Goal: Information Seeking & Learning: Learn about a topic

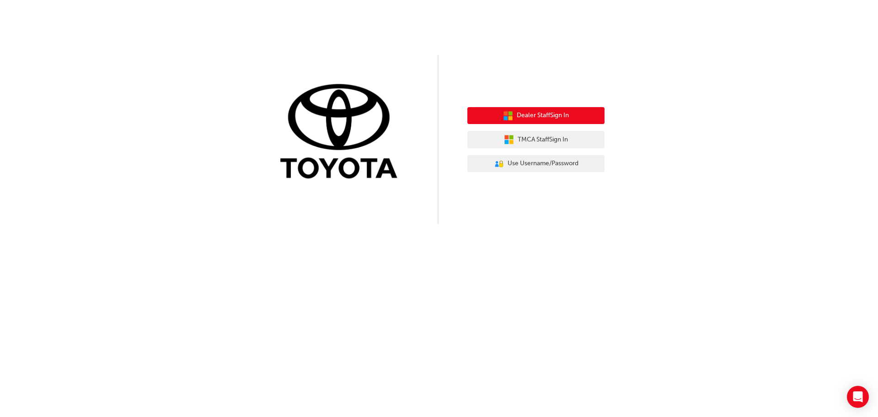
click at [558, 118] on span "Dealer Staff Sign In" at bounding box center [543, 115] width 52 height 11
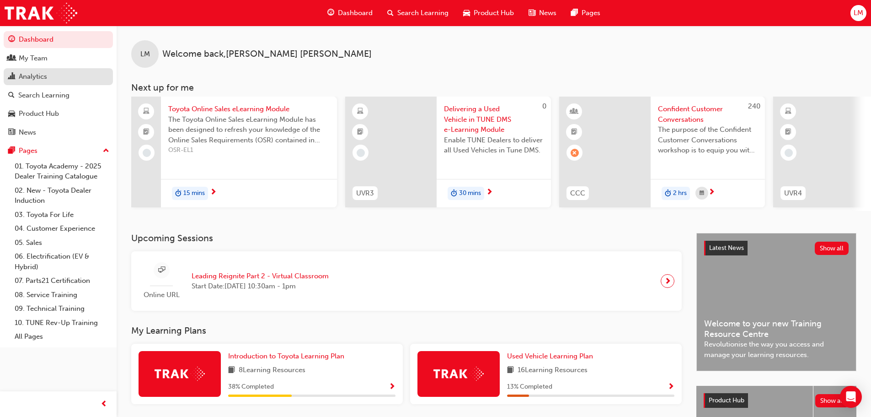
click at [31, 81] on div "Analytics" at bounding box center [33, 76] width 28 height 11
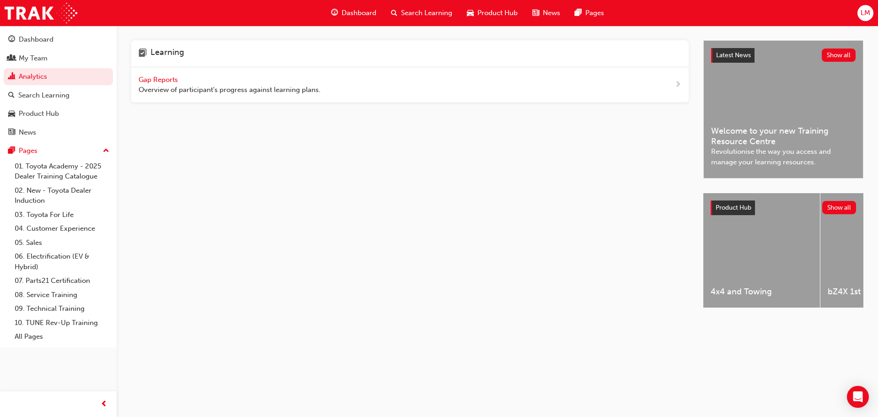
click at [145, 75] on div "Gap Reports Overview of participant's progress against learning plans." at bounding box center [230, 85] width 182 height 21
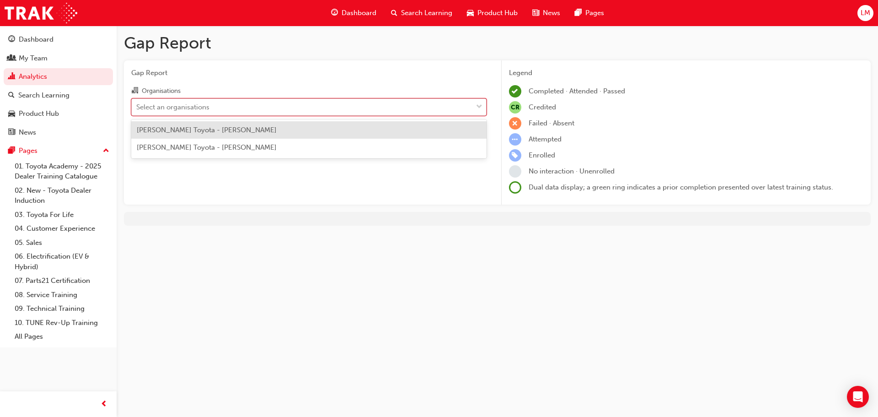
click at [231, 103] on div "Select an organisations" at bounding box center [302, 107] width 341 height 16
click at [137, 103] on input "Organisations option Ingham Toyota - INGHAM focused, 1 of 2. 2 results availabl…" at bounding box center [136, 106] width 1 height 8
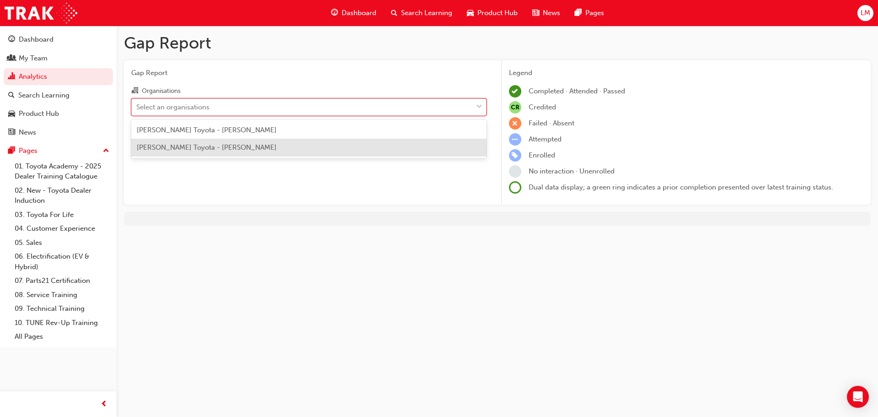
click at [279, 151] on div "Mike Carney Toyota - GARBUTT" at bounding box center [308, 148] width 355 height 18
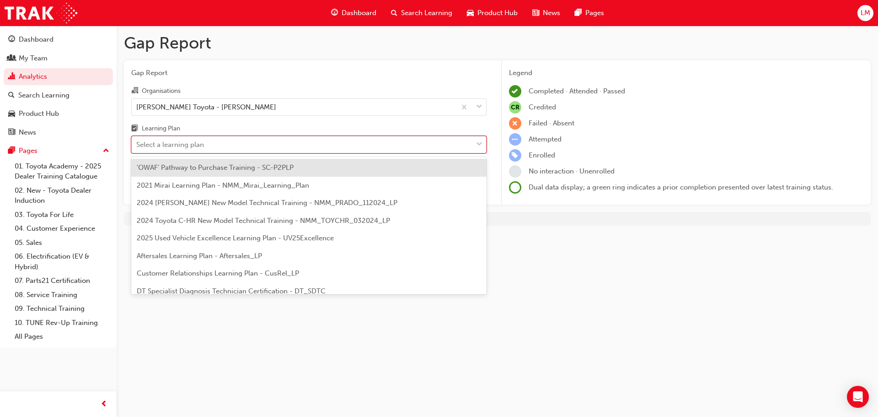
click at [223, 148] on div "Select a learning plan" at bounding box center [302, 145] width 341 height 16
click at [137, 148] on input "Learning Plan option 'OWAF' Pathway to Purchase Training - SC-P2PLP focused, 1 …" at bounding box center [136, 144] width 1 height 8
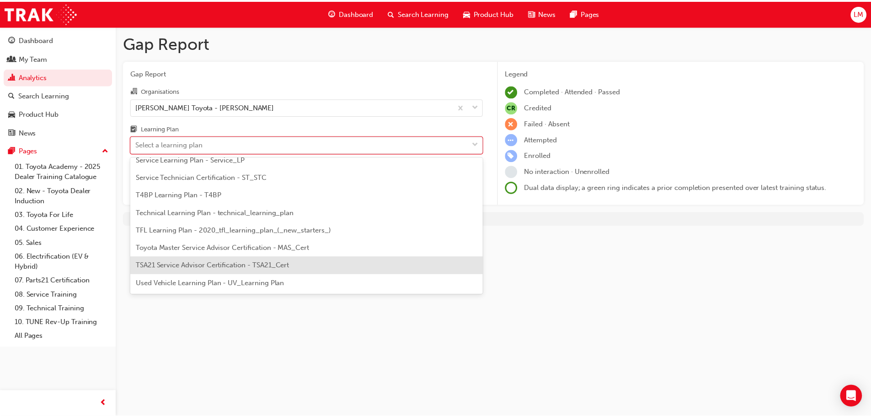
scroll to position [395, 0]
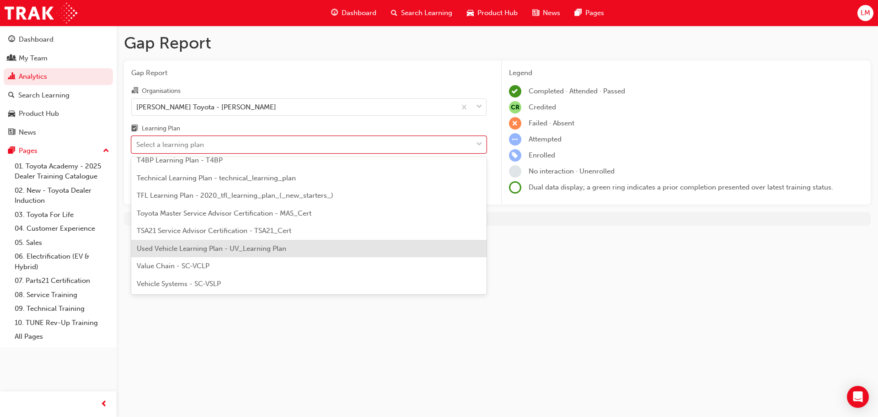
click at [225, 250] on span "Used Vehicle Learning Plan - UV_Learning Plan" at bounding box center [212, 248] width 150 height 8
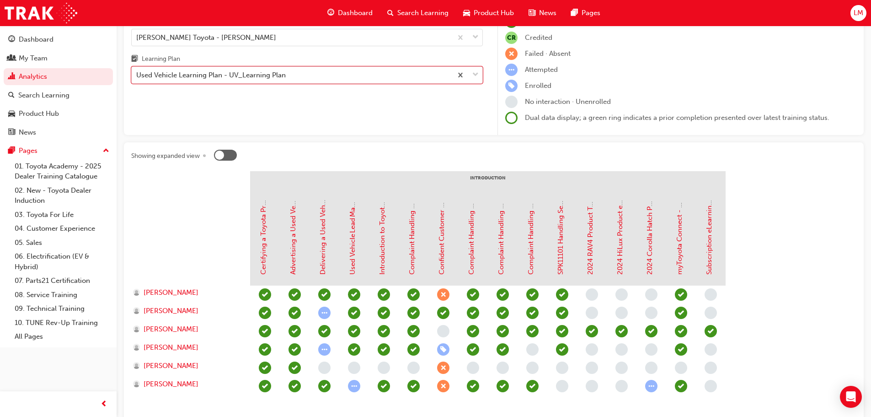
scroll to position [125, 0]
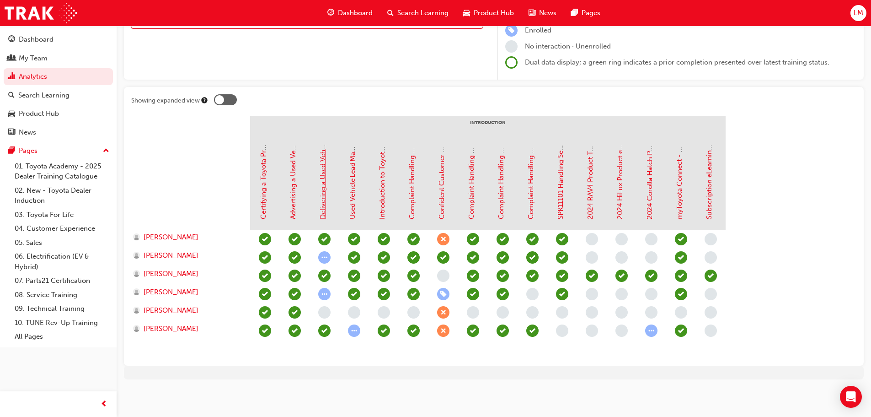
click at [325, 187] on link "Delivering a Used Vehicle in TUNE DMS e-Learning Module" at bounding box center [323, 125] width 8 height 187
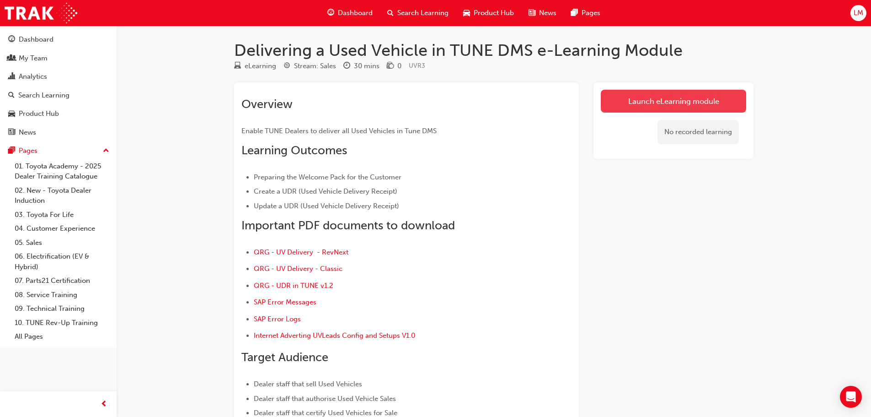
click at [680, 94] on link "Launch eLearning module" at bounding box center [673, 101] width 145 height 23
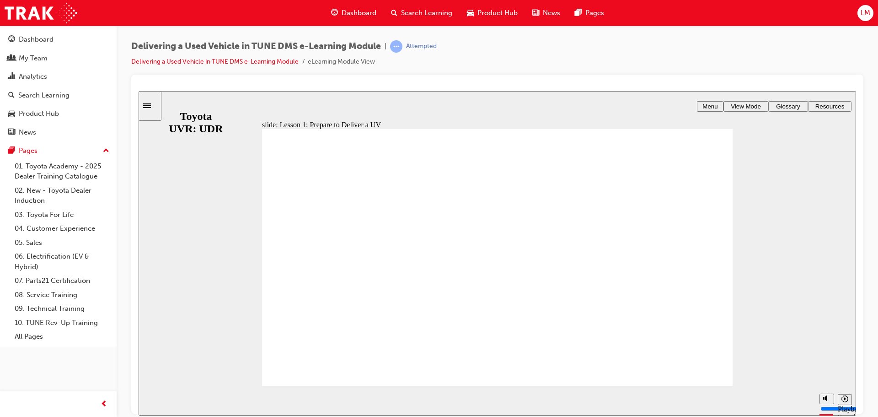
type input "3800"
radio input "true"
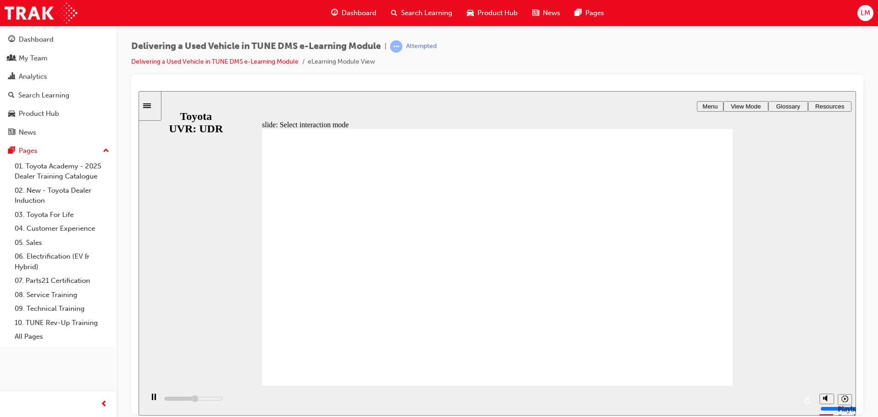
type input "7600"
radio input "true"
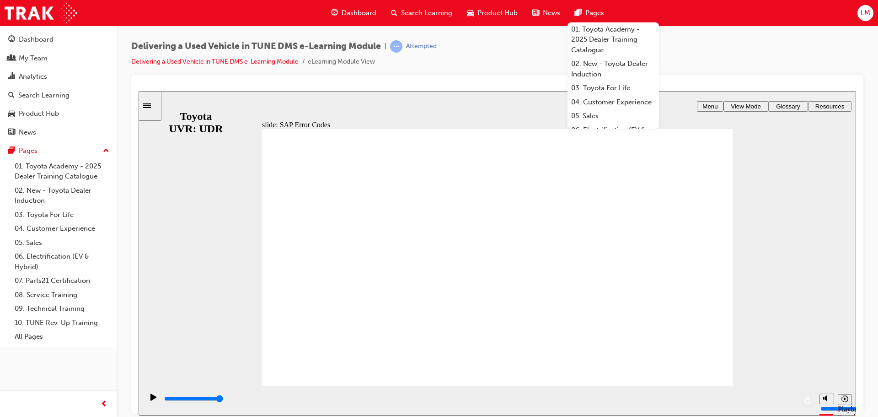
click at [735, 230] on div "slide: SAP Error Codes Rectangle 2 SAP ERROR CODES These are the error codes re…" at bounding box center [498, 253] width 718 height 324
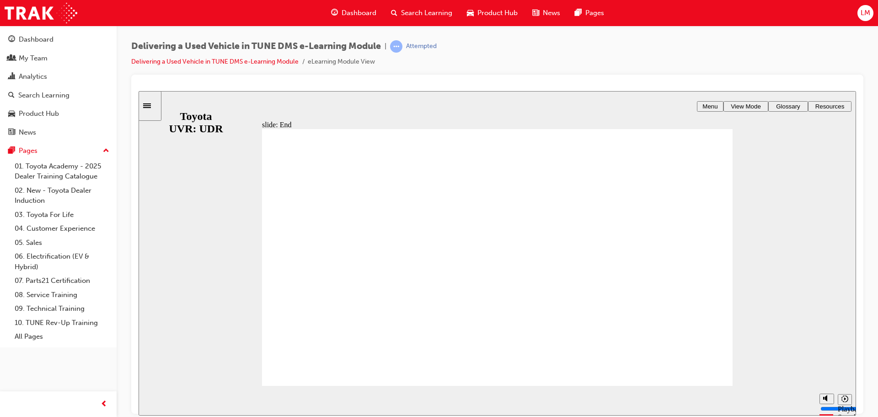
click at [810, 203] on div "slide: Menu Rectangle 1 MENU BEFORE YOU BEGIN Line 1 Line 1 Click one of the le…" at bounding box center [498, 253] width 718 height 324
click at [707, 107] on span "Menu" at bounding box center [710, 105] width 15 height 7
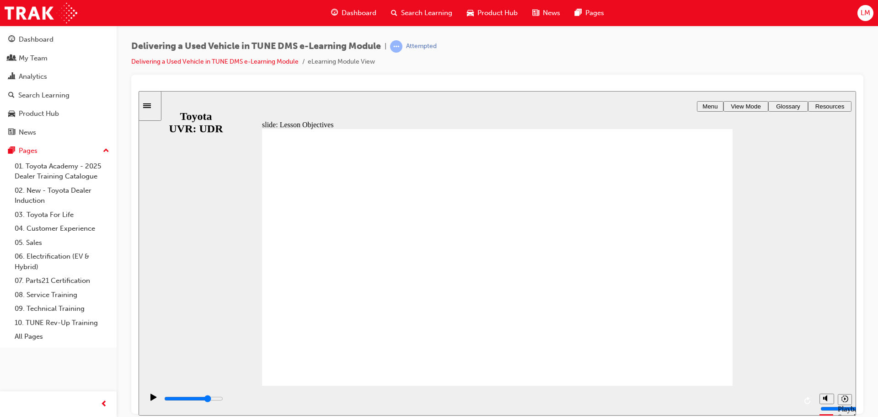
click at [771, 369] on div "slide: Menu Rectangle 1 MENU BEFORE YOU BEGIN Line 1 Line 1 Click one of the le…" at bounding box center [498, 253] width 718 height 324
click at [848, 401] on icon "playback speed" at bounding box center [845, 398] width 7 height 7
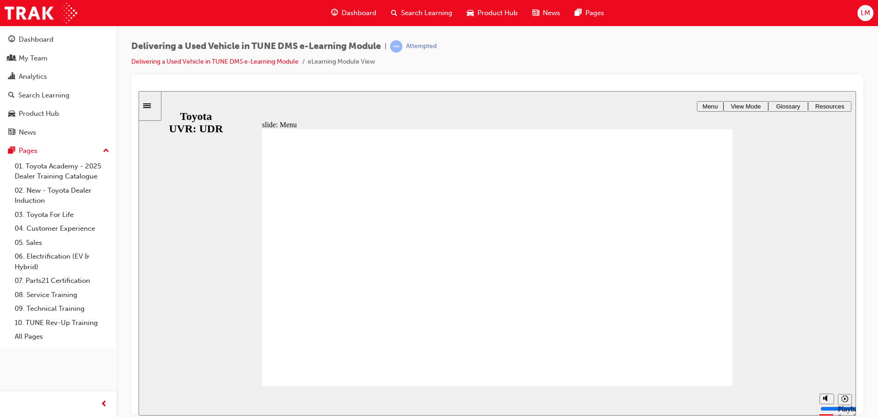
click at [848, 401] on icon "playback speed" at bounding box center [845, 398] width 7 height 7
click at [151, 105] on icon "Sidebar Toggle" at bounding box center [147, 105] width 8 height 5
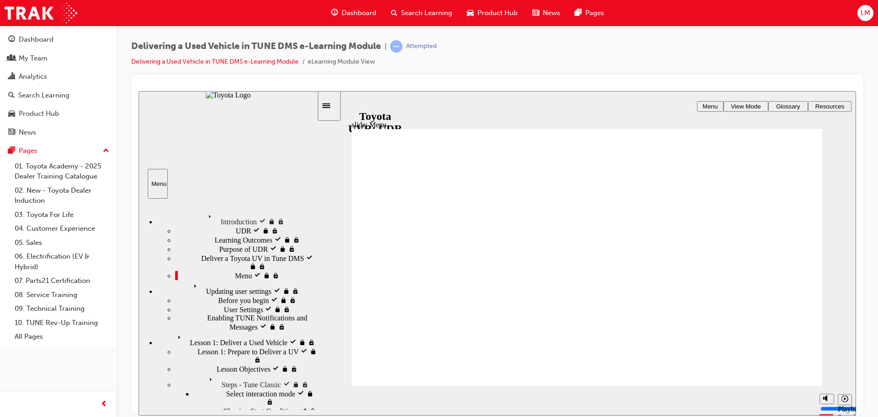
scroll to position [45, 0]
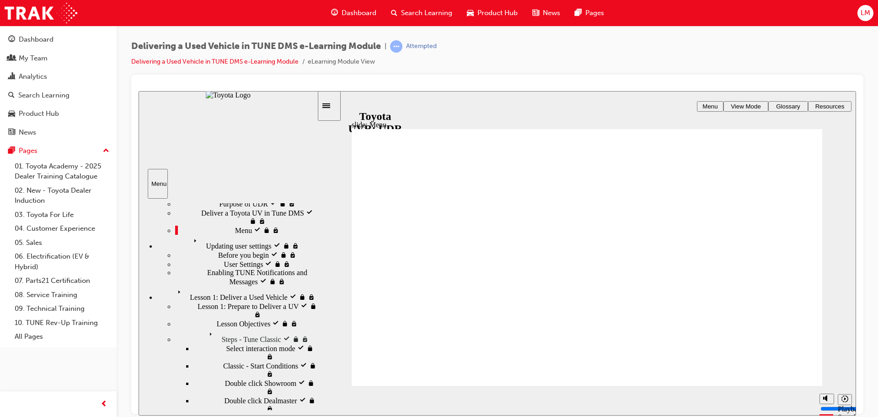
type input "7700"
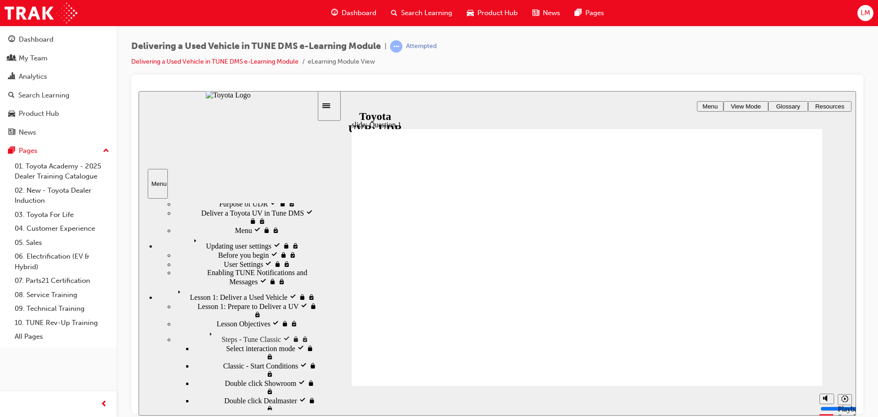
radio input "true"
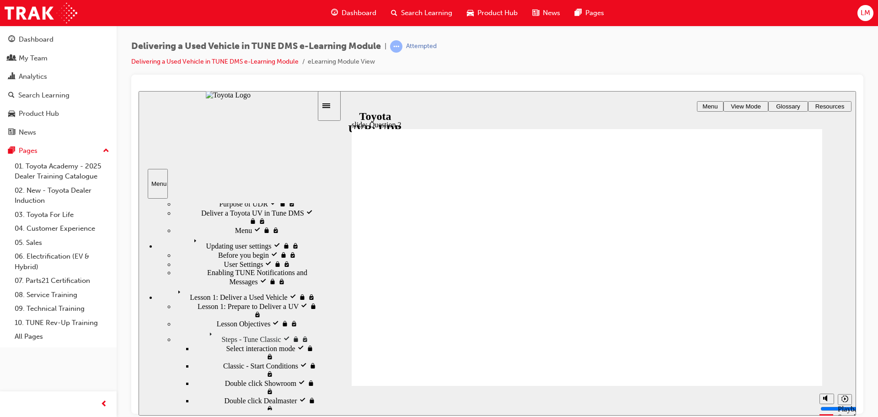
drag, startPoint x: 770, startPoint y: 359, endPoint x: 753, endPoint y: 350, distance: 19.6
radio input "true"
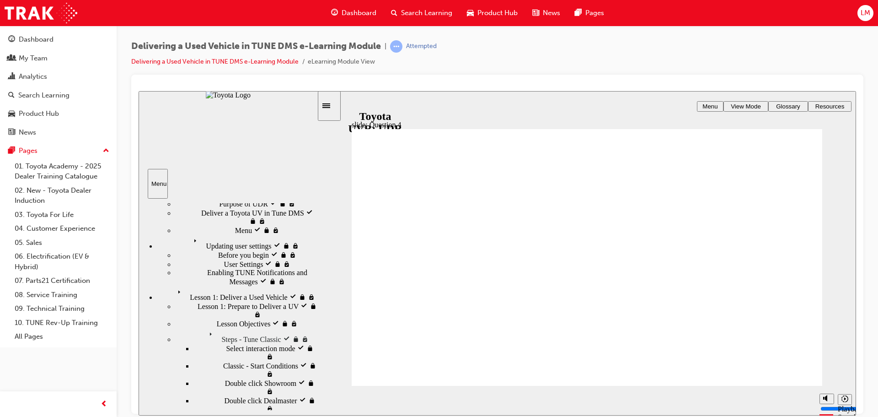
radio input "true"
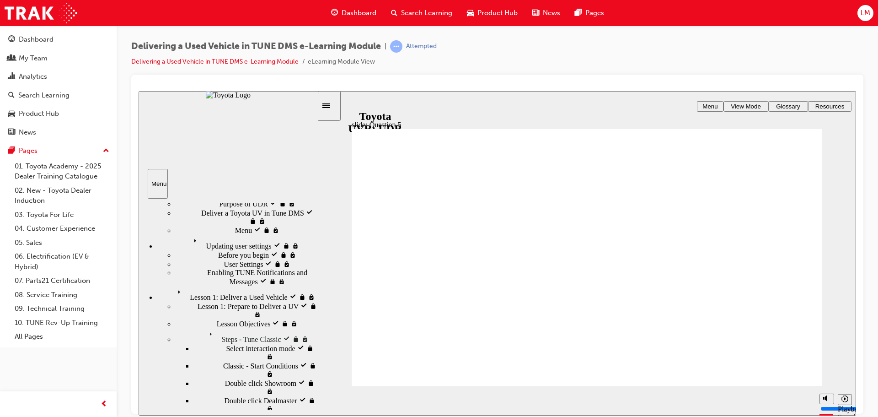
click at [840, 399] on div "next" at bounding box center [843, 401] width 10 height 10
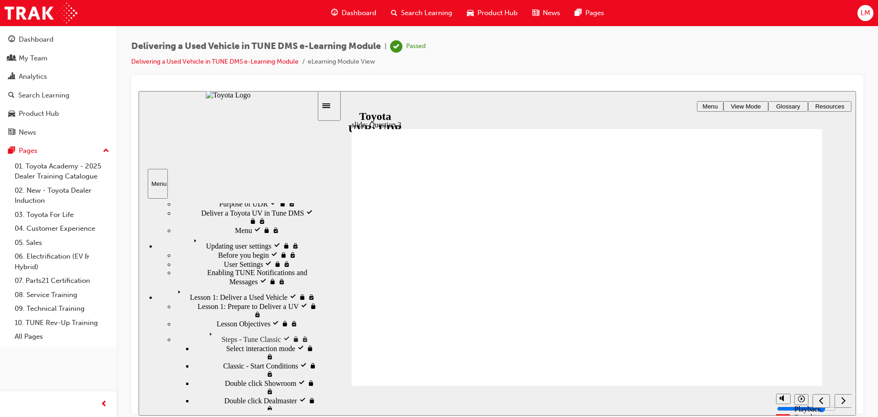
click at [840, 399] on div "next" at bounding box center [843, 401] width 10 height 10
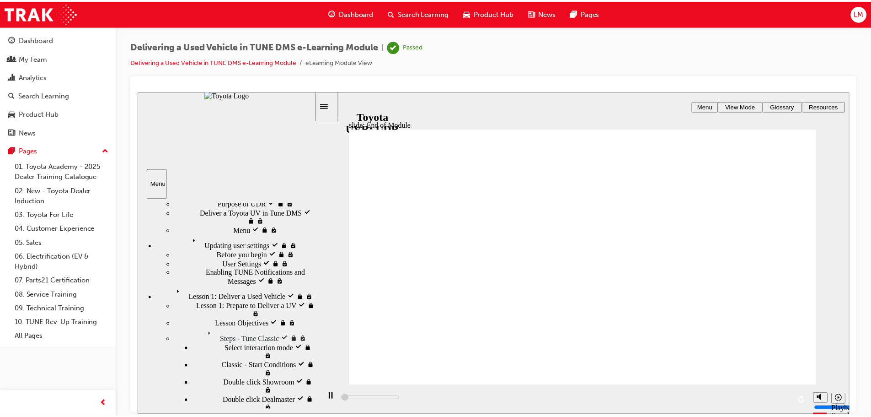
scroll to position [0, 0]
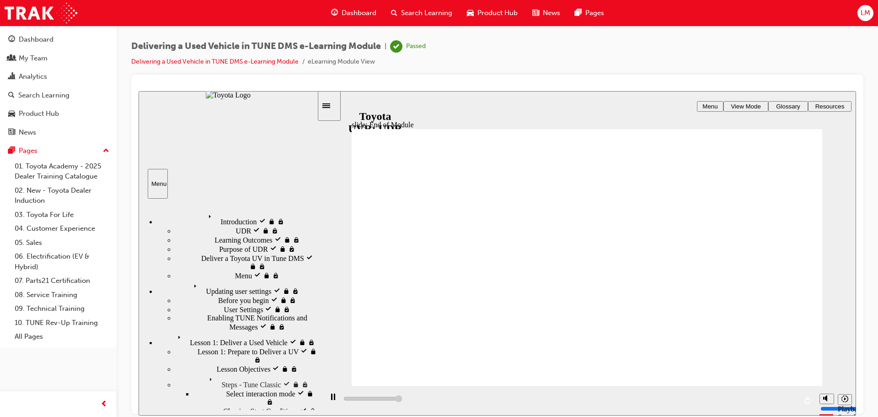
type input "10400"
click at [37, 81] on div "Analytics" at bounding box center [33, 76] width 28 height 11
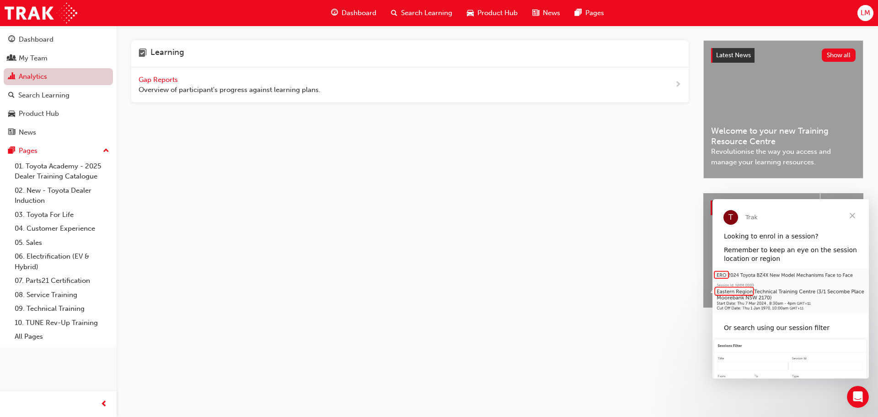
click at [60, 76] on link "Analytics" at bounding box center [58, 76] width 109 height 17
click at [153, 76] on span "Gap Reports" at bounding box center [159, 79] width 41 height 8
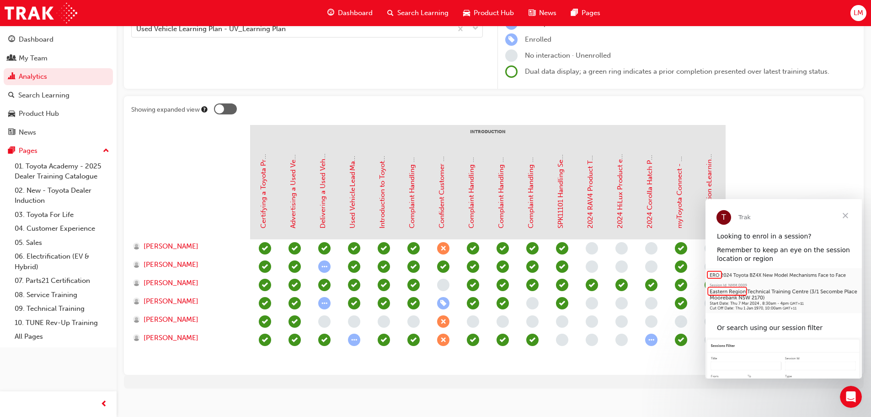
scroll to position [125, 0]
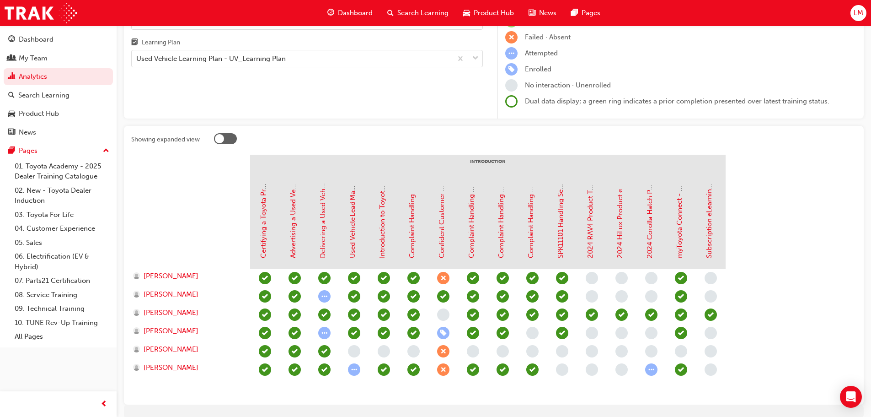
scroll to position [125, 0]
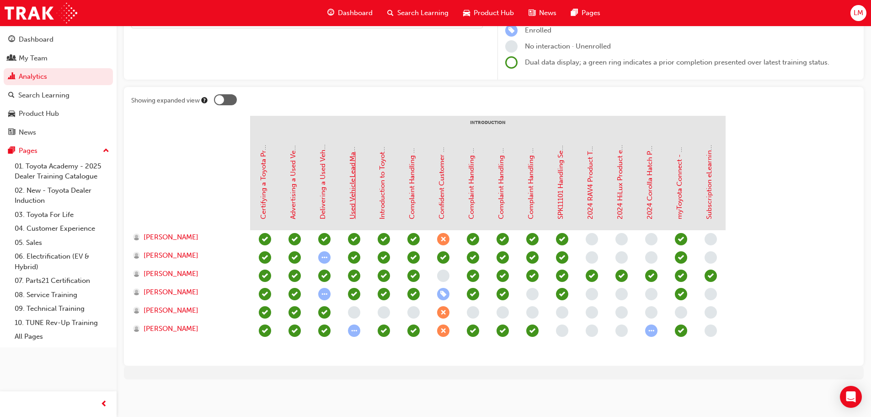
click at [352, 189] on link "Used Vehicle Lead Management e-Learning Module" at bounding box center [353, 138] width 8 height 161
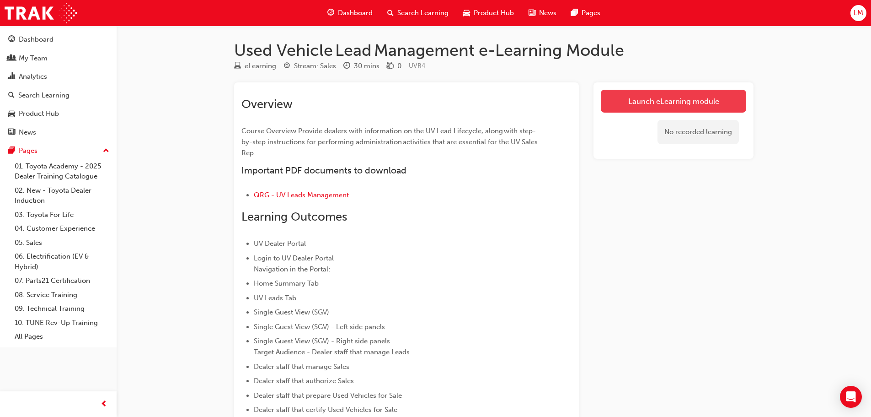
click at [663, 93] on link "Launch eLearning module" at bounding box center [673, 101] width 145 height 23
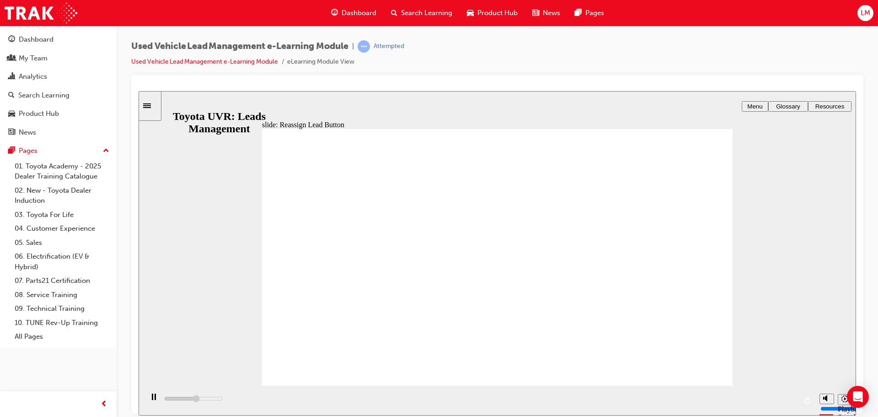
drag, startPoint x: 694, startPoint y: 371, endPoint x: 692, endPoint y: 381, distance: 10.4
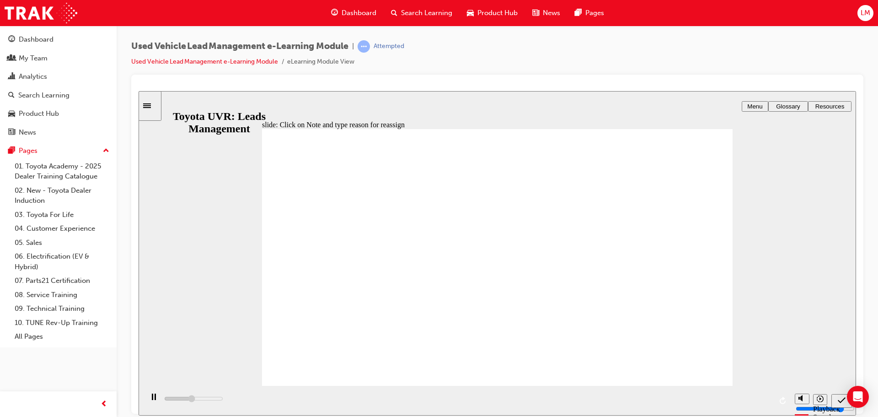
click at [151, 109] on div "Sidebar Toggle" at bounding box center [150, 105] width 16 height 7
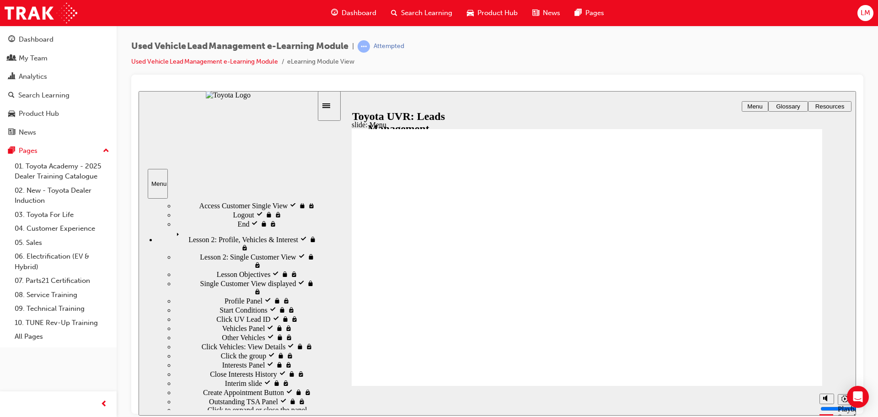
scroll to position [183, 0]
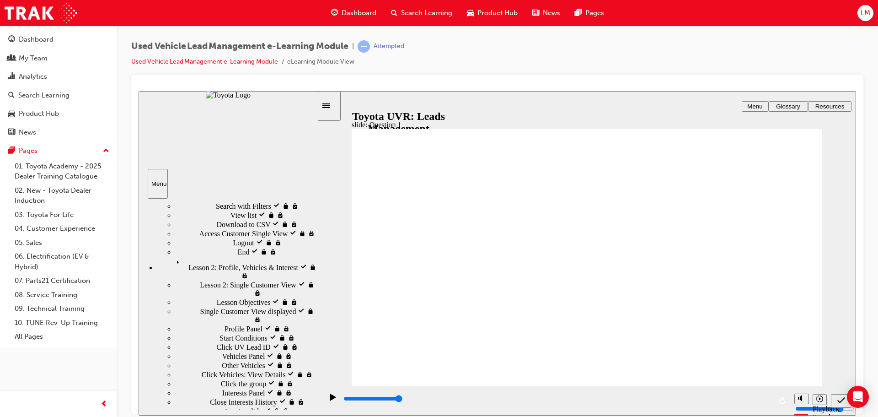
drag, startPoint x: 529, startPoint y: 352, endPoint x: 474, endPoint y: 330, distance: 59.0
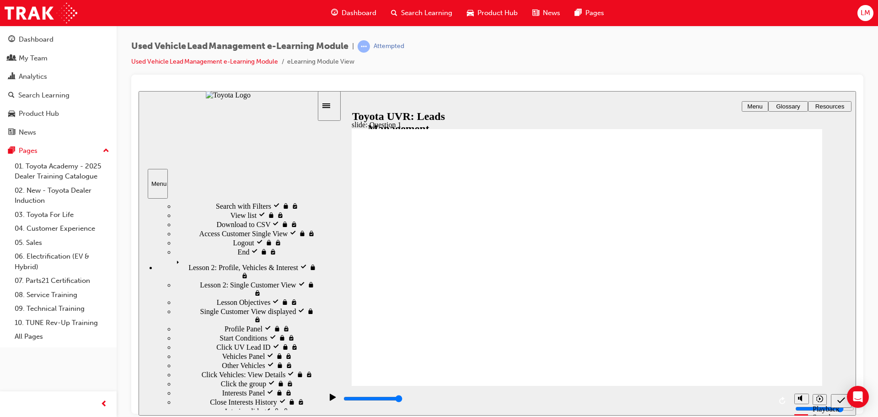
drag, startPoint x: 489, startPoint y: 307, endPoint x: 482, endPoint y: 334, distance: 28.4
drag, startPoint x: 480, startPoint y: 311, endPoint x: 468, endPoint y: 347, distance: 38.5
drag, startPoint x: 469, startPoint y: 317, endPoint x: 472, endPoint y: 244, distance: 73.2
drag, startPoint x: 476, startPoint y: 314, endPoint x: 477, endPoint y: 268, distance: 46.2
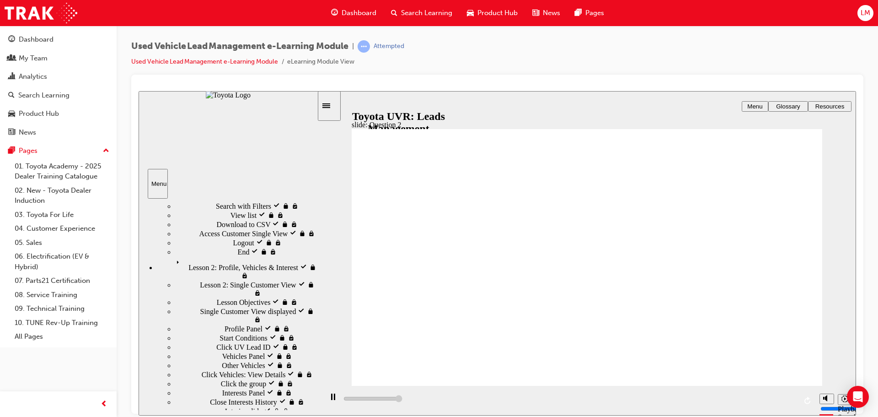
type input "5000"
checkbox input "true"
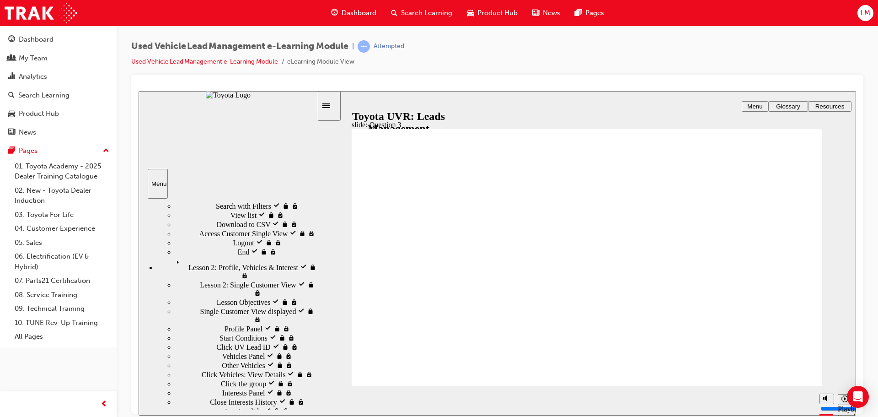
radio input "true"
type input "5000"
checkbox input "true"
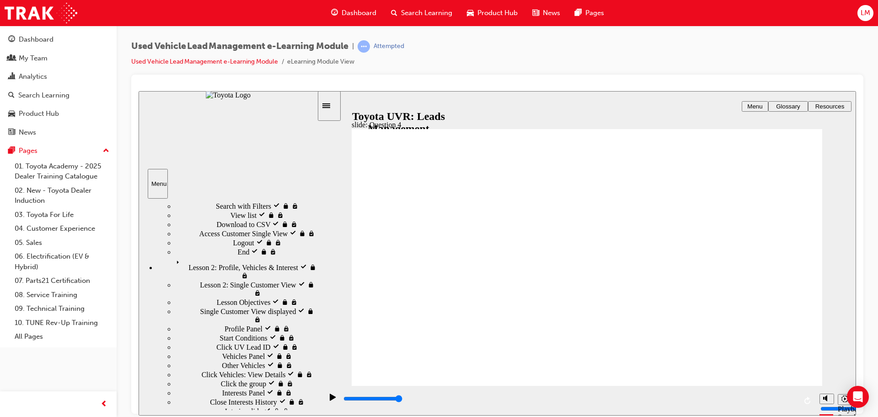
checkbox input "true"
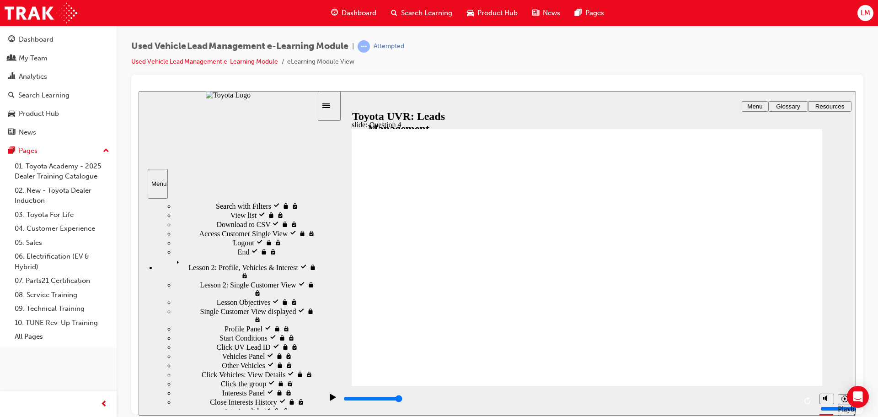
checkbox input "true"
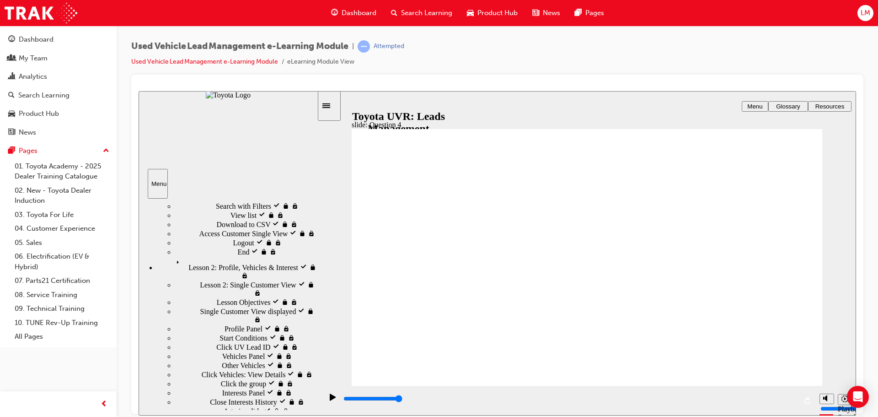
checkbox input "true"
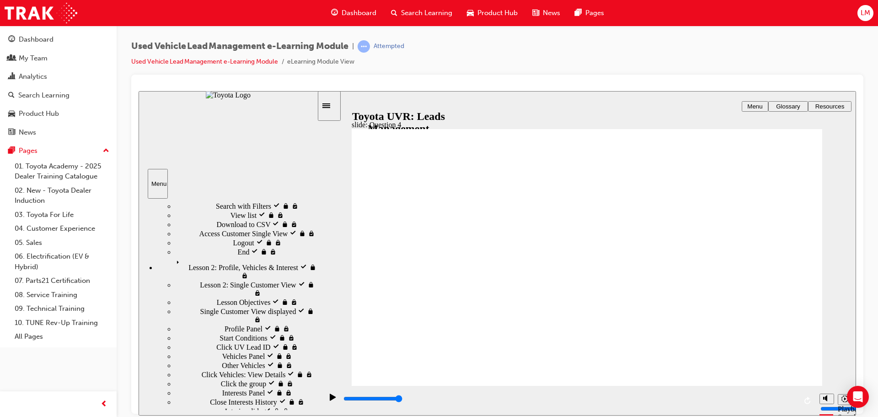
radio input "false"
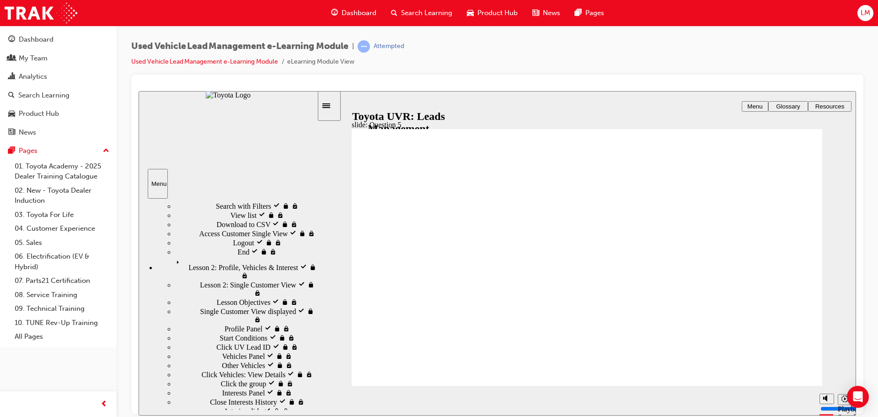
radio input "true"
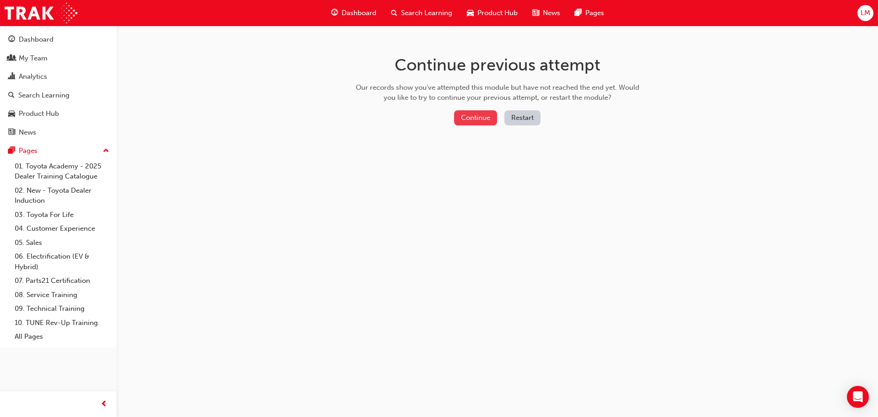
click at [483, 116] on button "Continue" at bounding box center [475, 117] width 43 height 15
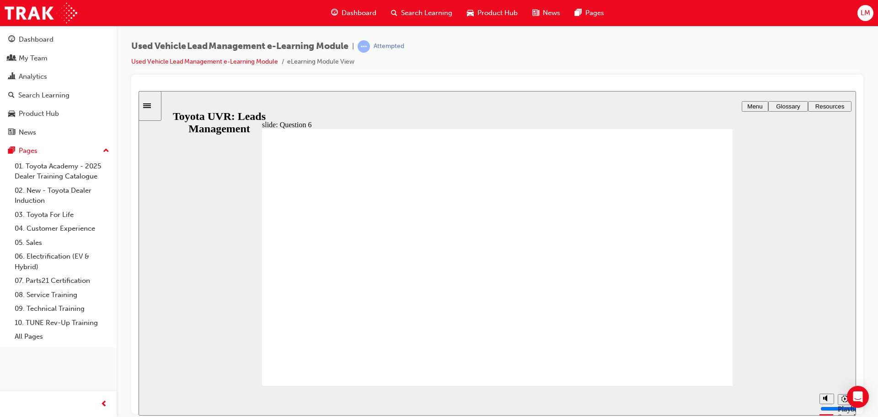
radio input "true"
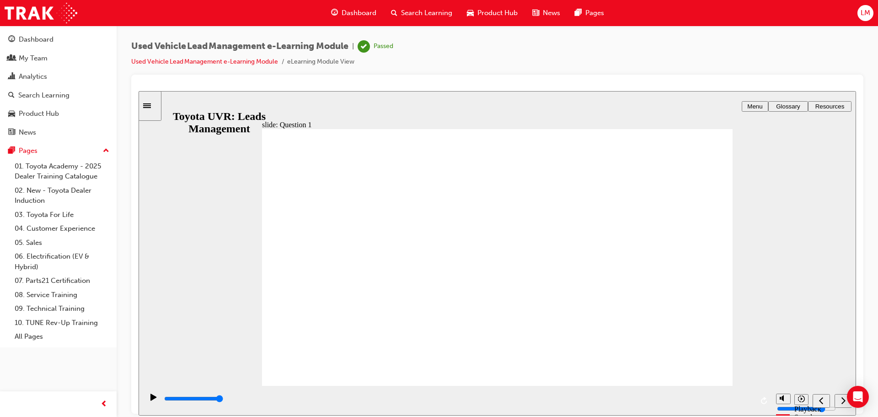
click at [845, 402] on icon "next" at bounding box center [843, 400] width 5 height 8
click at [839, 402] on div "next" at bounding box center [843, 401] width 10 height 10
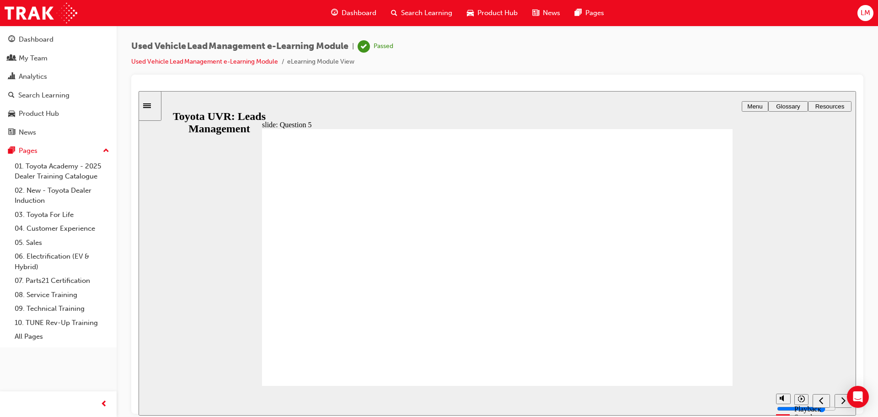
click at [839, 402] on div "next" at bounding box center [843, 401] width 10 height 10
type input "10100"
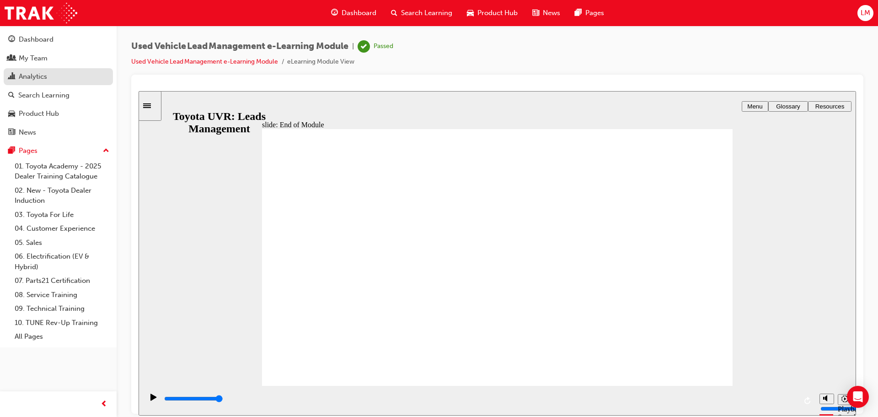
click at [49, 79] on div "Analytics" at bounding box center [58, 76] width 100 height 11
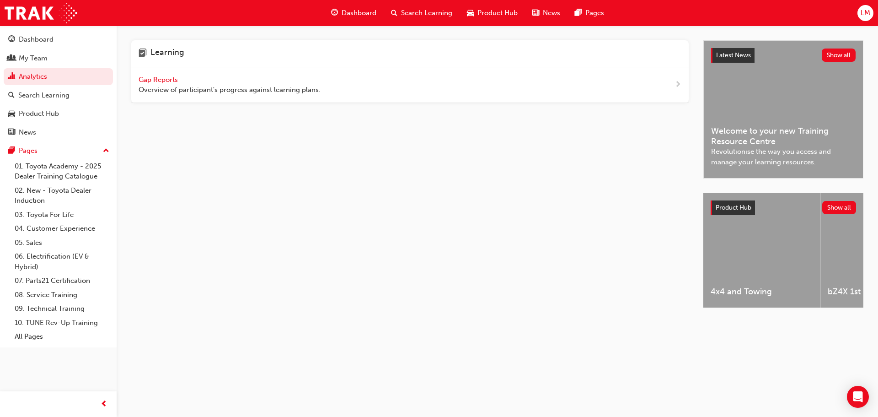
click at [164, 80] on span "Gap Reports" at bounding box center [159, 79] width 41 height 8
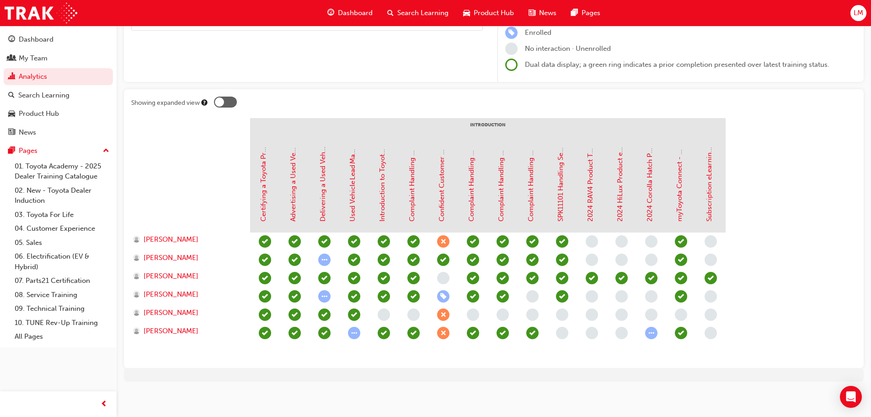
scroll to position [125, 0]
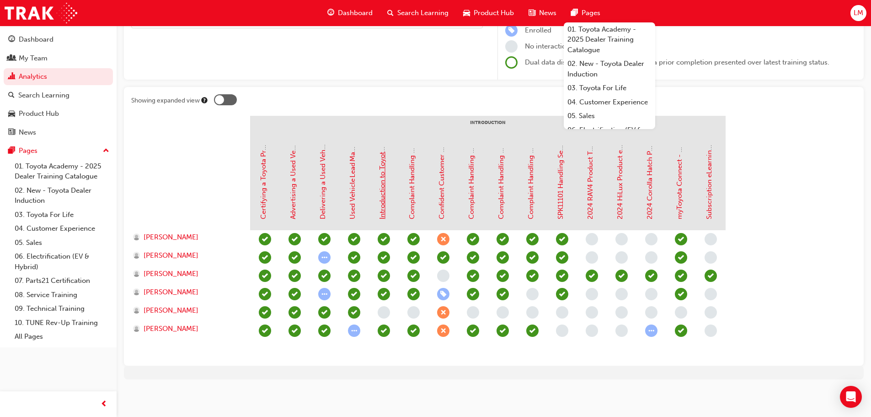
click at [385, 197] on link "Introduction to Toyota Certified Pre-owned [TCPO] eLearning" at bounding box center [382, 121] width 8 height 196
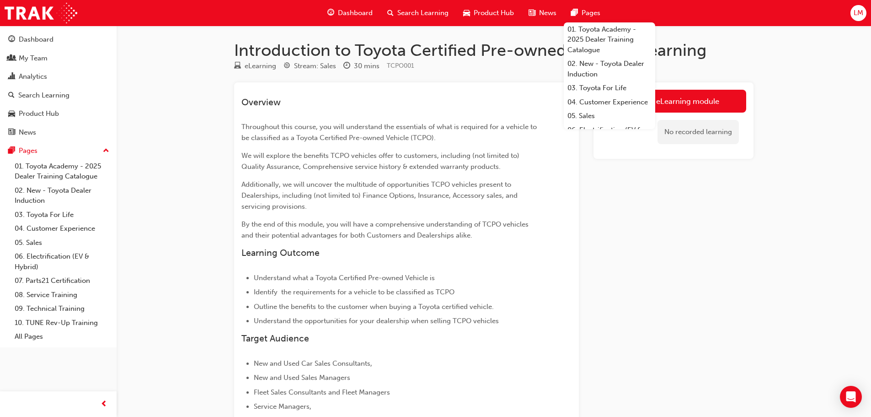
click at [704, 305] on div "Launch eLearning module No recorded learning" at bounding box center [674, 292] width 160 height 420
click at [688, 97] on link "Launch eLearning module" at bounding box center [673, 101] width 145 height 23
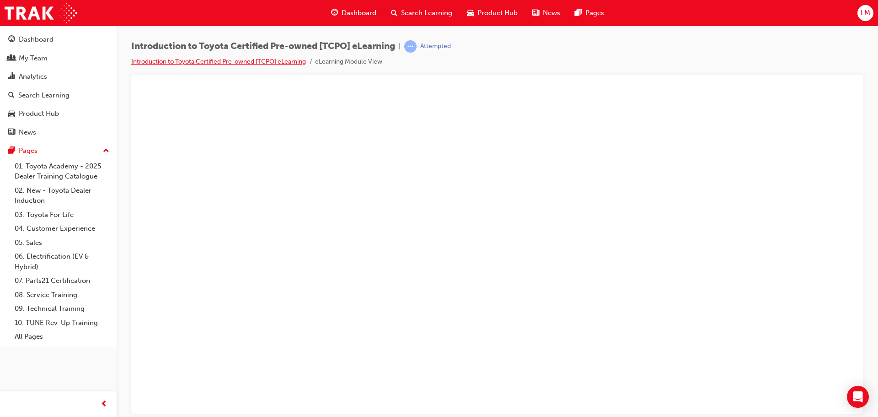
click at [250, 60] on link "Introduction to Toyota Certified Pre-owned [TCPO] eLearning" at bounding box center [218, 62] width 175 height 8
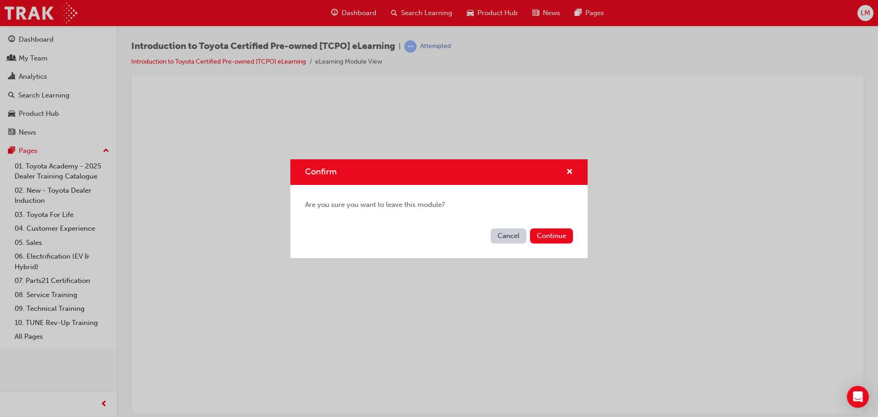
click at [517, 242] on button "Cancel" at bounding box center [509, 235] width 36 height 15
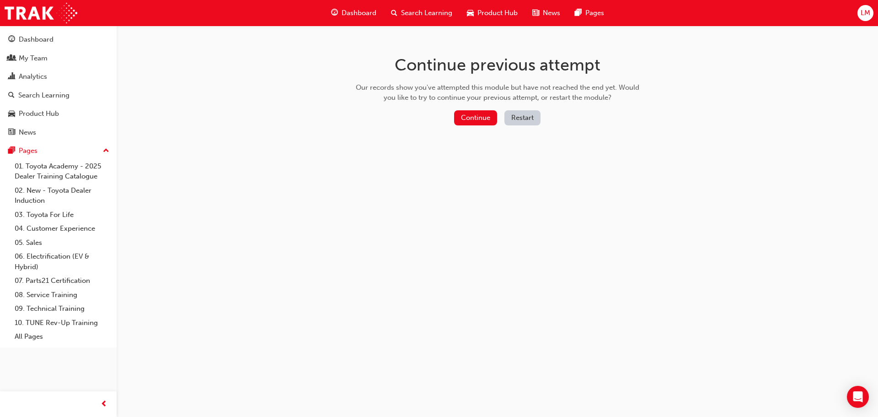
click at [520, 115] on button "Restart" at bounding box center [523, 117] width 36 height 15
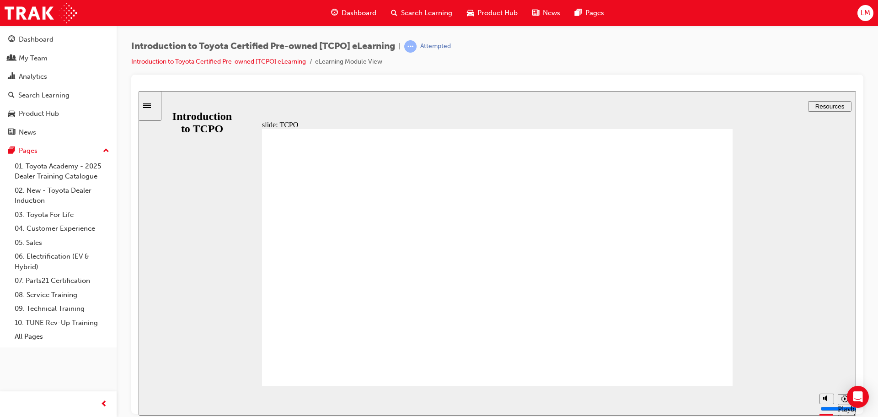
type input "35200"
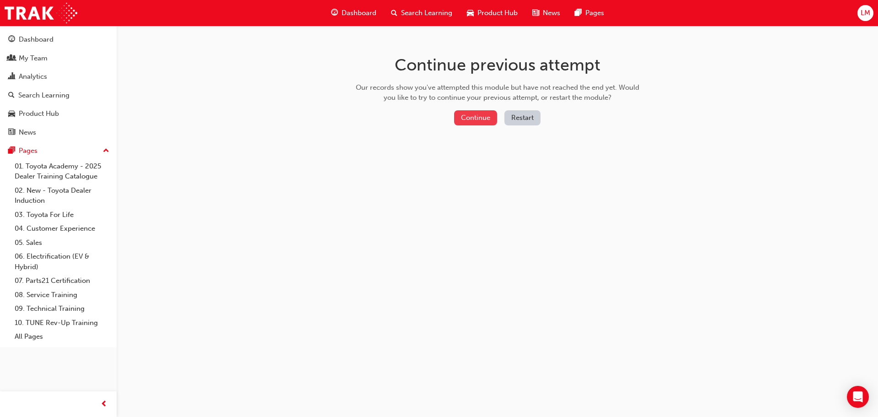
click at [473, 119] on button "Continue" at bounding box center [475, 117] width 43 height 15
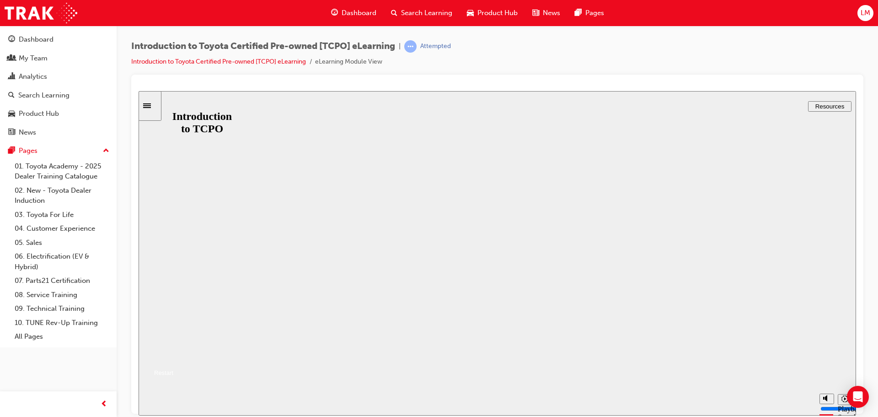
click at [173, 356] on button "Resume" at bounding box center [156, 361] width 35 height 11
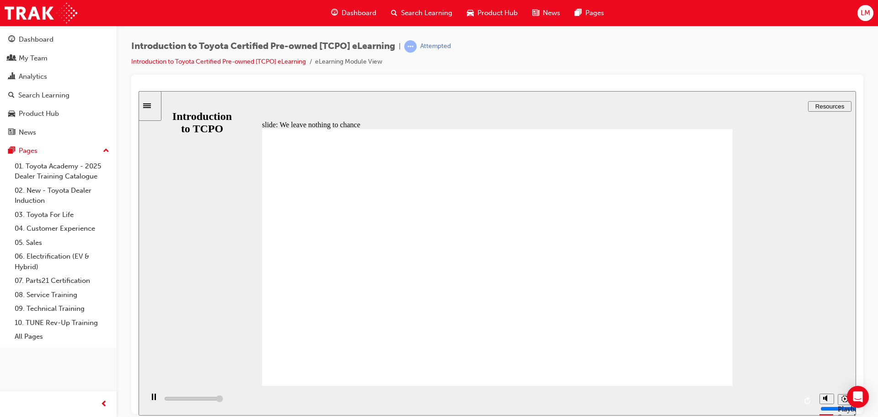
type input "35200"
click at [40, 78] on div "Analytics" at bounding box center [33, 76] width 28 height 11
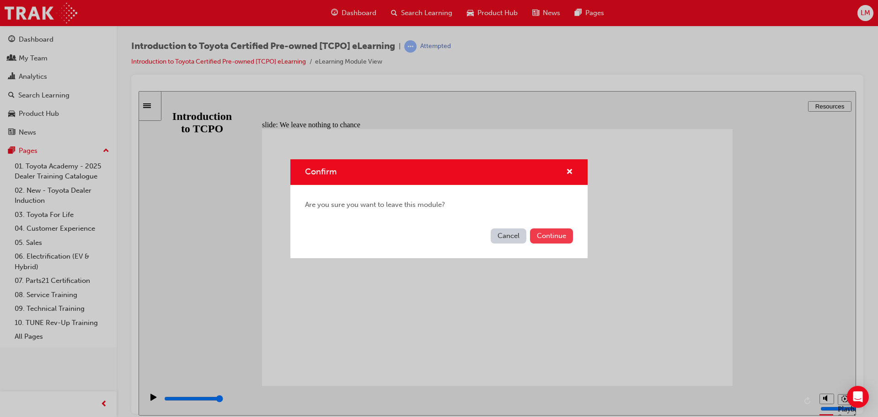
click at [552, 230] on button "Continue" at bounding box center [551, 235] width 43 height 15
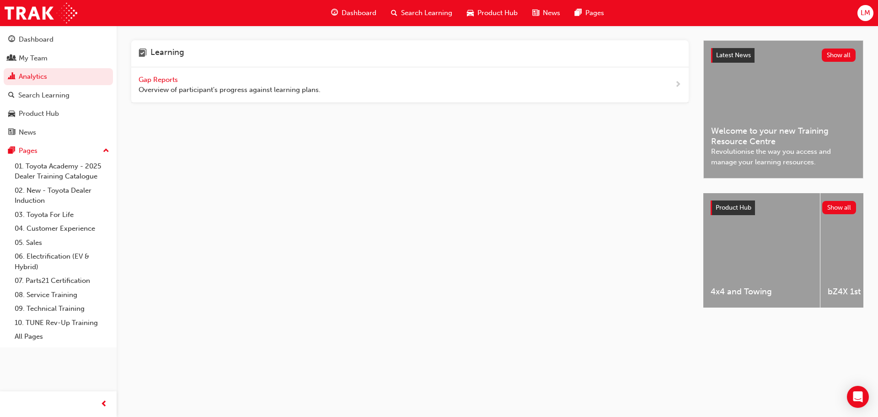
click at [158, 79] on span "Gap Reports" at bounding box center [159, 79] width 41 height 8
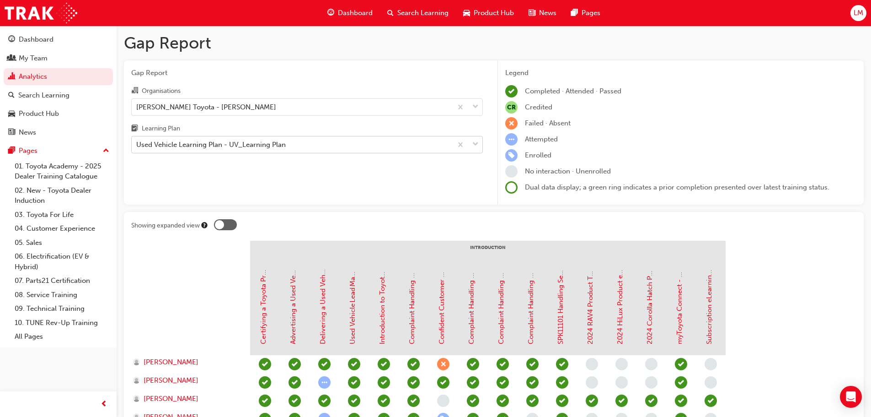
click at [236, 149] on div "Used Vehicle Learning Plan - UV_Learning Plan" at bounding box center [211, 145] width 150 height 11
click at [137, 148] on input "Learning Plan Used Vehicle Learning Plan - UV_Learning Plan" at bounding box center [136, 144] width 1 height 8
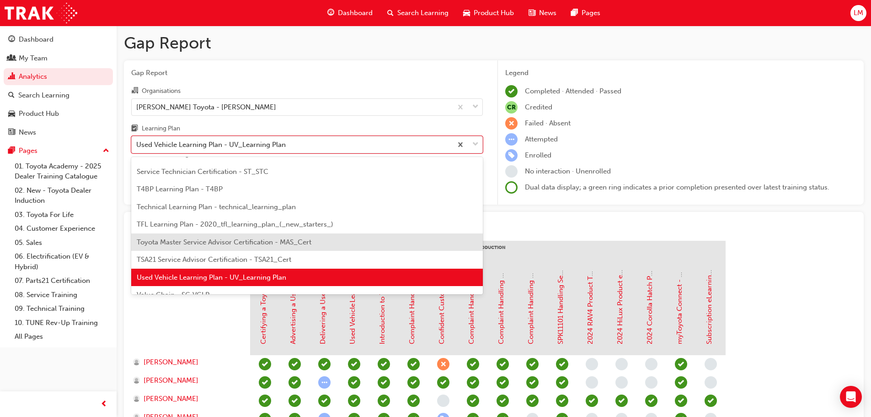
scroll to position [395, 0]
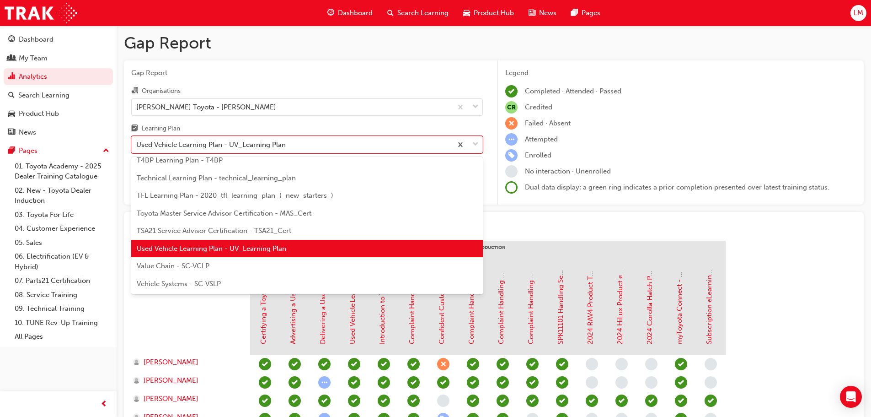
click at [272, 246] on span "Used Vehicle Learning Plan - UV_Learning Plan" at bounding box center [212, 248] width 150 height 8
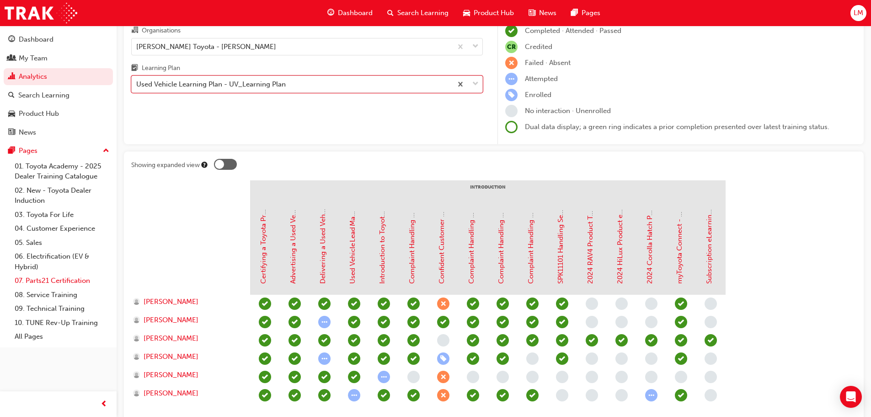
scroll to position [125, 0]
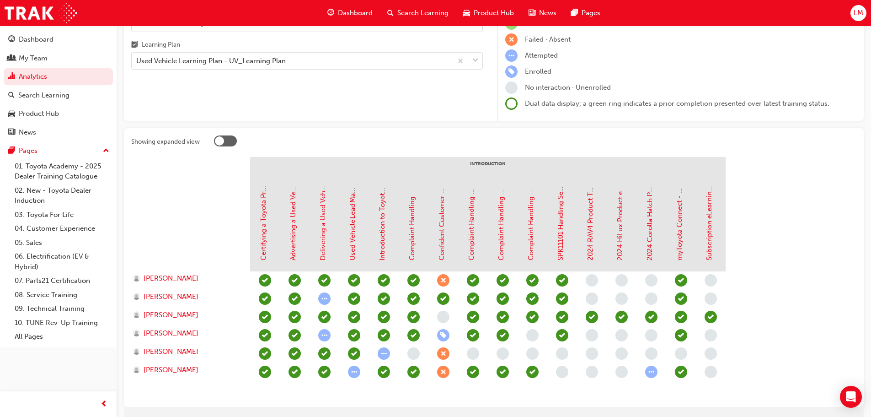
scroll to position [125, 0]
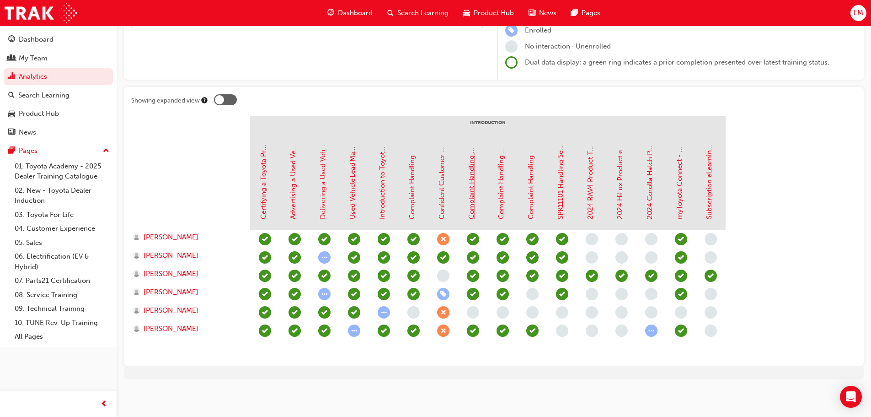
click at [474, 175] on link "Complaint Handling Module 2 - Guidelines Part 2" at bounding box center [471, 141] width 8 height 156
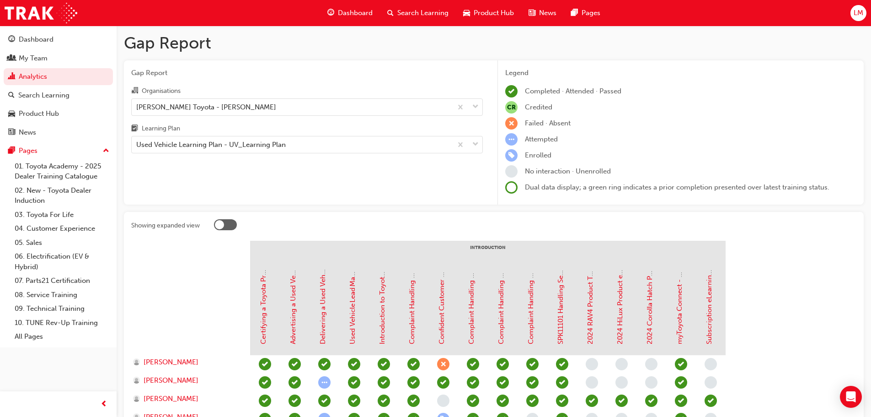
scroll to position [125, 0]
